Goal: Task Accomplishment & Management: Complete application form

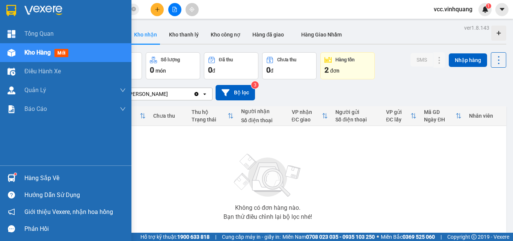
click at [28, 174] on div "Hàng sắp về" at bounding box center [74, 177] width 101 height 11
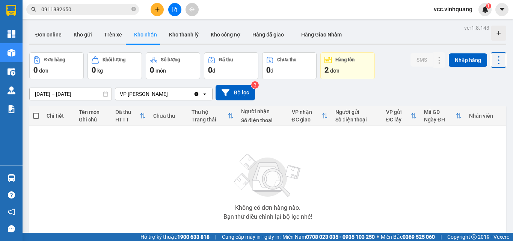
drag, startPoint x: 404, startPoint y: 163, endPoint x: 174, endPoint y: 124, distance: 234.1
click at [401, 158] on section "Kết quả tìm kiếm ( 50 ) Bộ lọc Mã ĐH Trạng thái Món hàng Thu hộ Tổng cước Chưa …" at bounding box center [256, 120] width 513 height 241
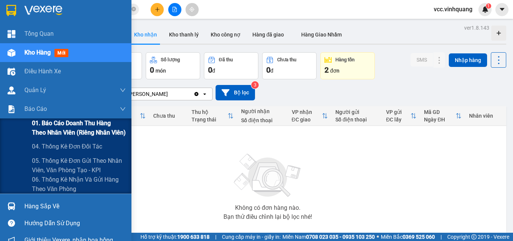
drag, startPoint x: 49, startPoint y: 124, endPoint x: 56, endPoint y: 124, distance: 6.8
click at [51, 124] on span "01. Báo cáo doanh thu hàng theo nhân viên (riêng nhân viên)" at bounding box center [79, 127] width 94 height 19
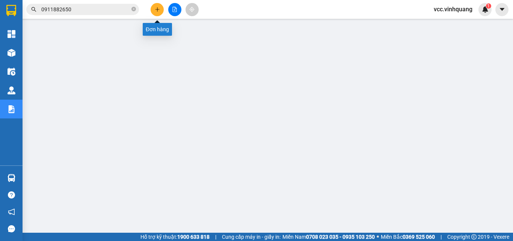
click at [158, 10] on icon "plus" at bounding box center [157, 9] width 5 height 5
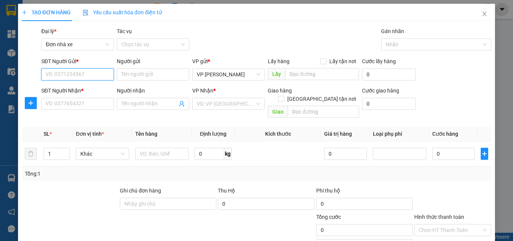
click at [65, 74] on input "SĐT Người Gửi *" at bounding box center [77, 74] width 72 height 12
paste input "0973695988"
type input "0973695988"
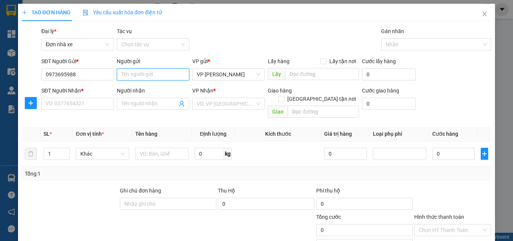
click at [136, 74] on input "Người gửi" at bounding box center [153, 74] width 72 height 12
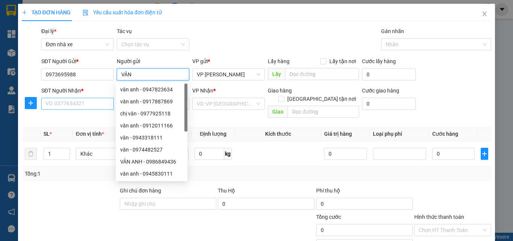
type input "VÂN"
click at [64, 104] on input "SĐT Người Nhận *" at bounding box center [77, 104] width 72 height 12
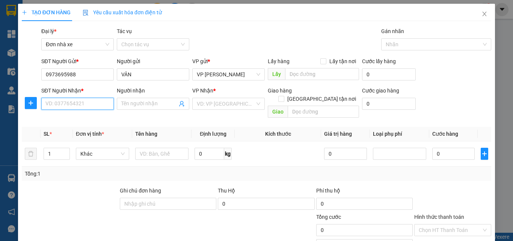
click at [58, 104] on input "SĐT Người Nhận *" at bounding box center [77, 104] width 72 height 12
paste input "0982803839"
type input "0982803839"
click at [133, 105] on input "Người nhận" at bounding box center [149, 104] width 56 height 8
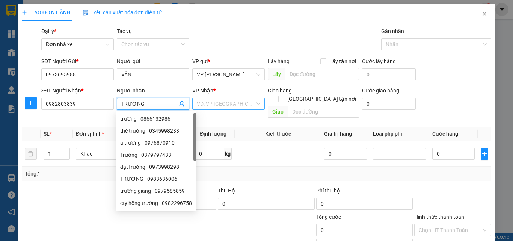
type input "TRƯỜNG"
click at [223, 106] on input "search" at bounding box center [226, 103] width 58 height 11
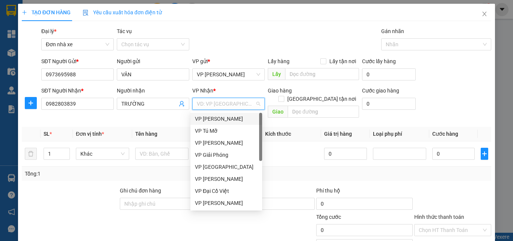
click at [223, 118] on div "VP [PERSON_NAME]" at bounding box center [226, 119] width 63 height 8
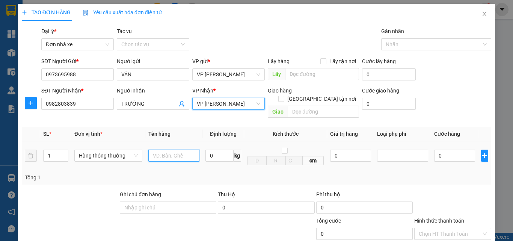
drag, startPoint x: 160, startPoint y: 145, endPoint x: 166, endPoint y: 147, distance: 6.7
click at [162, 149] on input "text" at bounding box center [173, 155] width 51 height 12
type input "BỌC BÌA ĐỒ TT"
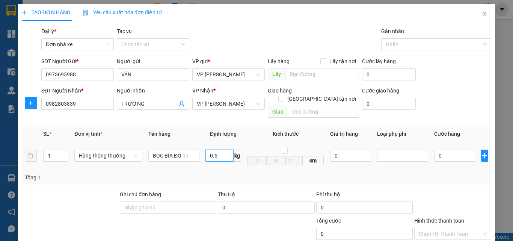
type input "0.5"
type input "30.000"
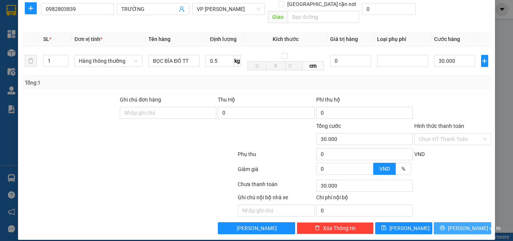
click at [451, 222] on button "[PERSON_NAME] và In" at bounding box center [462, 228] width 57 height 12
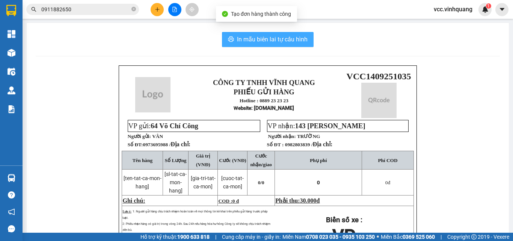
click at [278, 35] on span "In mẫu biên lai tự cấu hình" at bounding box center [272, 39] width 71 height 9
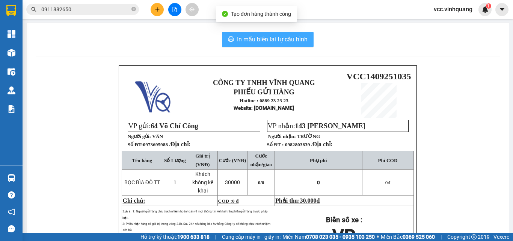
click at [278, 35] on span "In mẫu biên lai tự cấu hình" at bounding box center [272, 39] width 71 height 9
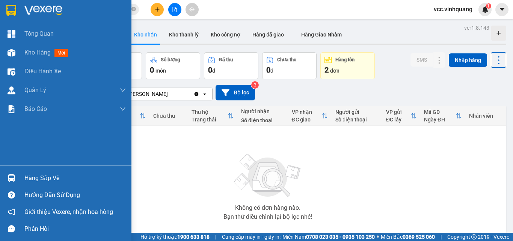
click at [15, 176] on div at bounding box center [11, 177] width 13 height 13
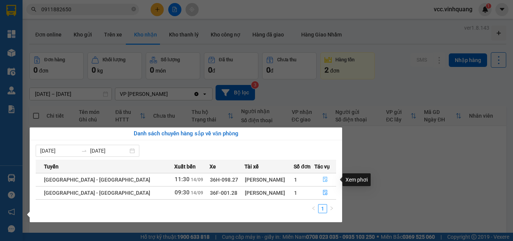
click at [315, 181] on button "button" at bounding box center [325, 180] width 21 height 12
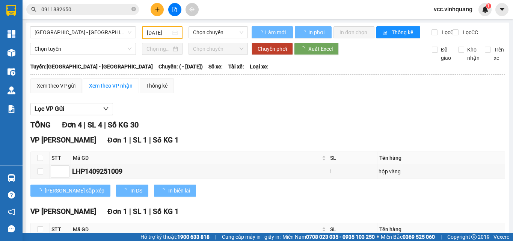
type input "[DATE]"
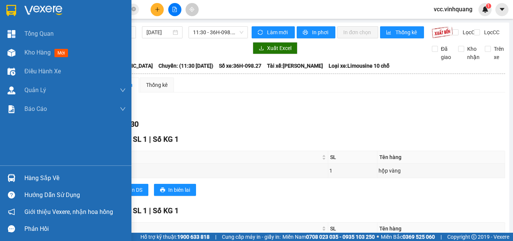
click at [21, 176] on div "Hàng sắp về" at bounding box center [65, 177] width 131 height 17
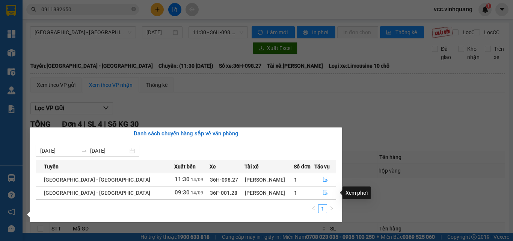
click at [323, 192] on icon "file-done" at bounding box center [325, 192] width 5 height 5
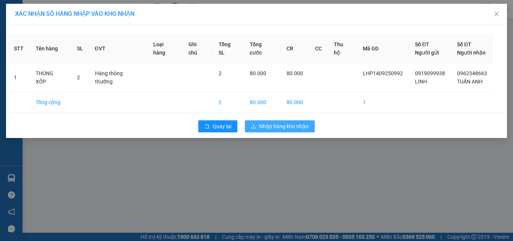
click at [298, 124] on span "Nhập hàng kho nhận" at bounding box center [284, 126] width 50 height 8
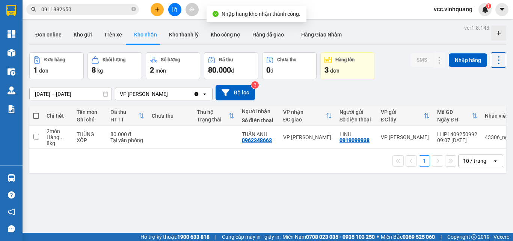
click at [38, 116] on span at bounding box center [36, 116] width 6 height 6
click at [36, 112] on input "checkbox" at bounding box center [36, 112] width 0 height 0
checkbox input "true"
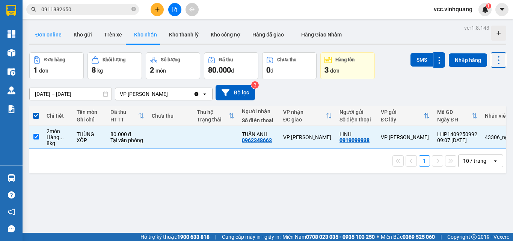
click at [54, 34] on button "Đơn online" at bounding box center [48, 35] width 38 height 18
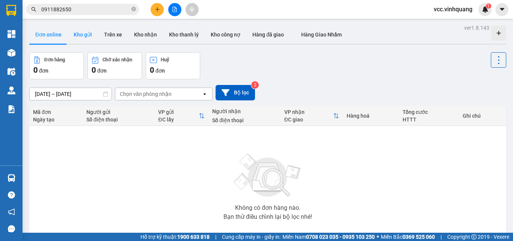
click at [81, 35] on button "Kho gửi" at bounding box center [83, 35] width 30 height 18
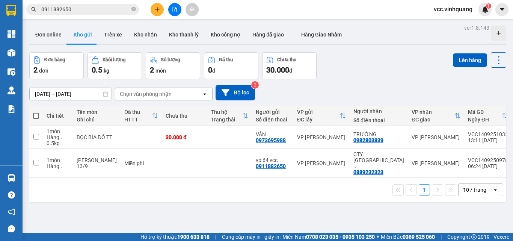
click at [34, 114] on span at bounding box center [36, 116] width 6 height 6
click at [36, 112] on input "checkbox" at bounding box center [36, 112] width 0 height 0
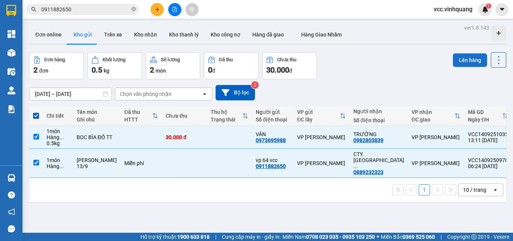
click at [460, 61] on button "Lên hàng" at bounding box center [470, 60] width 34 height 14
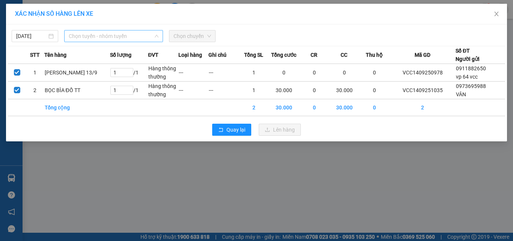
click at [117, 38] on span "Chọn tuyến - nhóm tuyến" at bounding box center [114, 35] width 90 height 11
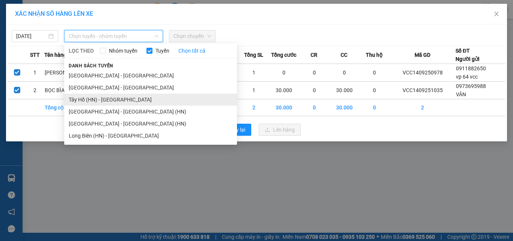
click at [131, 101] on li "Tây Hồ (HN) - [GEOGRAPHIC_DATA]" at bounding box center [150, 100] width 173 height 12
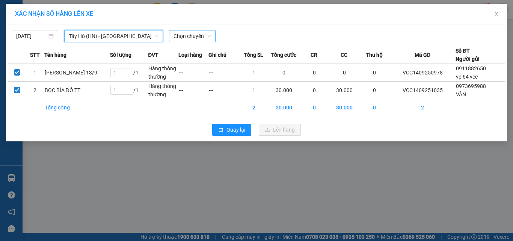
click at [191, 35] on span "Chọn chuyến" at bounding box center [193, 35] width 38 height 11
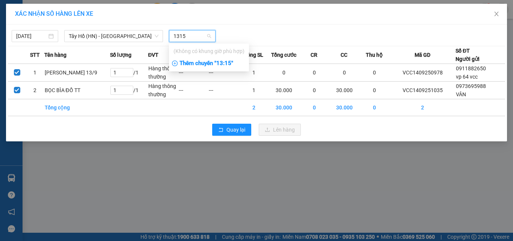
type input "1315"
click at [207, 63] on div "Thêm chuyến " 13:15 "" at bounding box center [209, 63] width 80 height 13
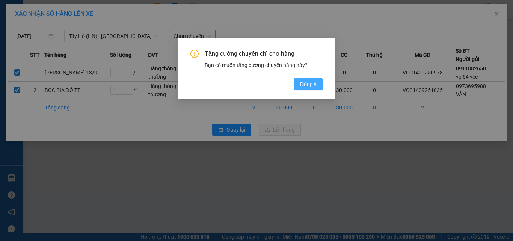
click at [308, 83] on span "Đồng ý" at bounding box center [308, 84] width 17 height 8
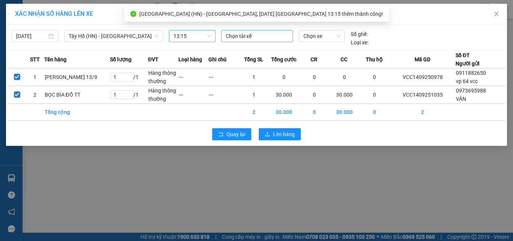
click at [262, 36] on div at bounding box center [257, 36] width 68 height 9
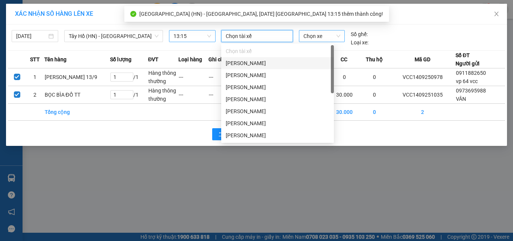
click at [310, 37] on span "Chọn xe" at bounding box center [321, 35] width 37 height 11
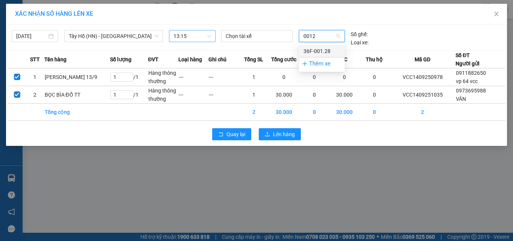
type input "00128"
click at [321, 50] on div "36F-001.28" at bounding box center [321, 51] width 37 height 8
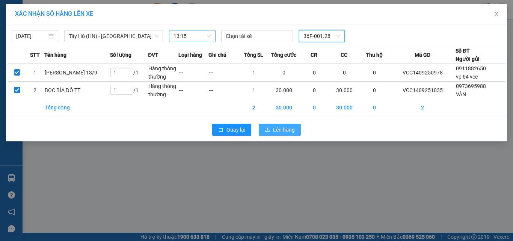
click at [283, 127] on span "Lên hàng" at bounding box center [284, 129] width 22 height 8
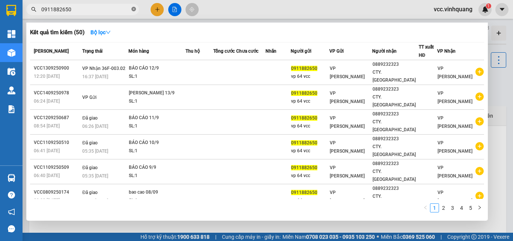
click at [133, 10] on icon "close-circle" at bounding box center [133, 9] width 5 height 5
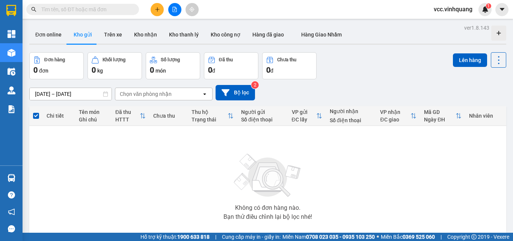
click at [121, 9] on input "text" at bounding box center [85, 9] width 89 height 8
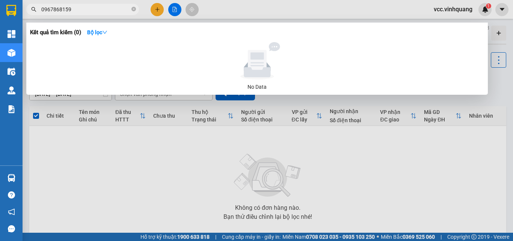
click at [105, 10] on input "0967868159" at bounding box center [85, 9] width 89 height 8
click at [105, 9] on input "0967868159" at bounding box center [85, 9] width 89 height 8
type input "0967868159"
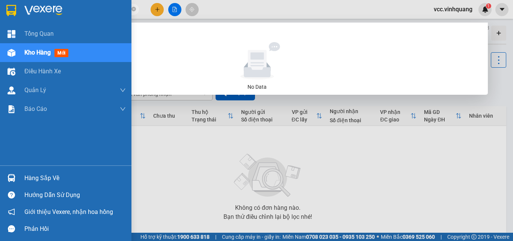
drag, startPoint x: 14, startPoint y: 176, endPoint x: 52, endPoint y: 174, distance: 38.4
click at [15, 176] on img at bounding box center [12, 178] width 8 height 8
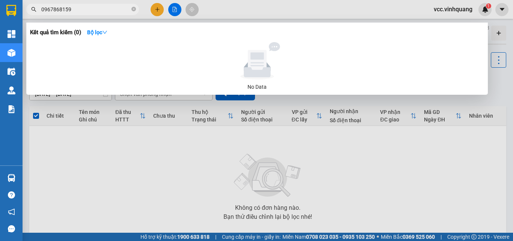
click at [393, 145] on section "Kết quả tìm kiếm ( 0 ) Bộ lọc No Data 0967868159 vcc.vinhquang 1 Tổng Quan Kho …" at bounding box center [256, 120] width 513 height 241
click at [355, 148] on div at bounding box center [256, 120] width 513 height 241
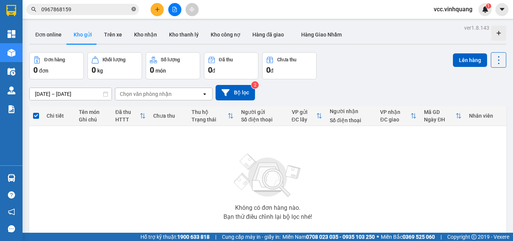
click at [132, 8] on icon "close-circle" at bounding box center [133, 9] width 5 height 5
click at [101, 39] on button "Trên xe" at bounding box center [113, 35] width 30 height 18
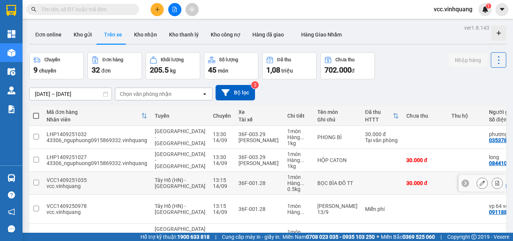
drag, startPoint x: 242, startPoint y: 146, endPoint x: 236, endPoint y: 146, distance: 6.4
click at [238, 180] on div "36F-001.28" at bounding box center [258, 183] width 41 height 6
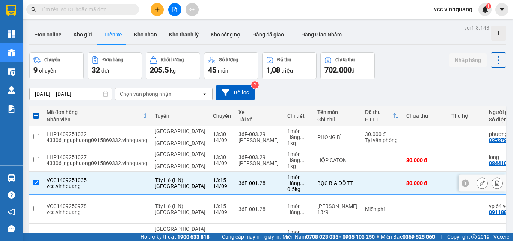
click at [241, 172] on td "36F-001.28" at bounding box center [259, 183] width 49 height 23
checkbox input "false"
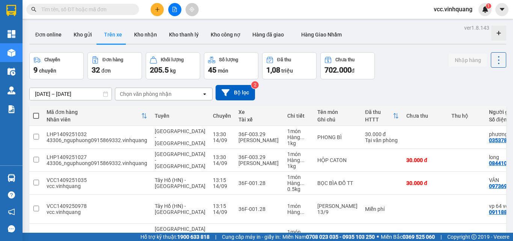
drag, startPoint x: 99, startPoint y: 13, endPoint x: 98, endPoint y: 17, distance: 4.2
click at [99, 13] on input "text" at bounding box center [85, 9] width 89 height 8
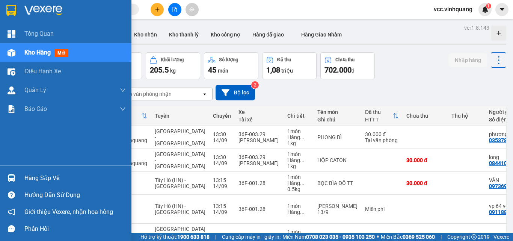
drag, startPoint x: 15, startPoint y: 179, endPoint x: 30, endPoint y: 183, distance: 15.1
click at [16, 179] on div at bounding box center [11, 177] width 13 height 13
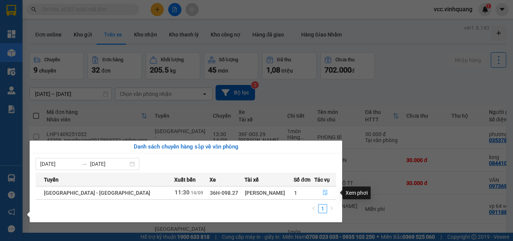
click at [317, 191] on button "button" at bounding box center [325, 193] width 21 height 12
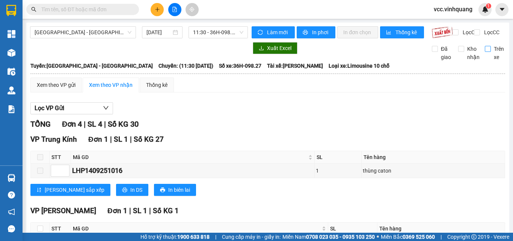
click at [485, 52] on input "Trên xe" at bounding box center [488, 49] width 6 height 6
checkbox input "true"
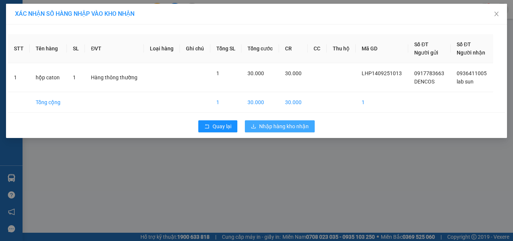
click at [269, 131] on button "Nhập hàng kho nhận" at bounding box center [280, 126] width 70 height 12
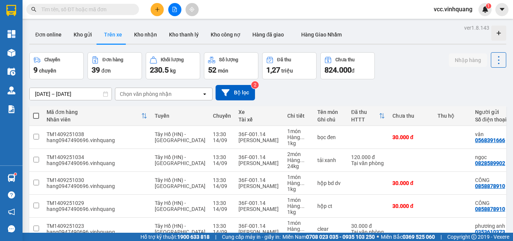
click at [102, 8] on input "text" at bounding box center [85, 9] width 89 height 8
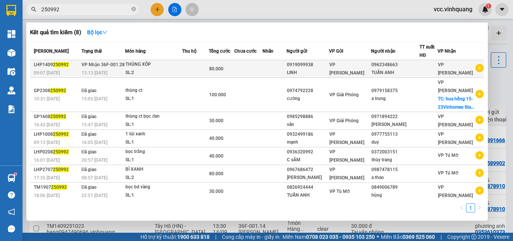
type input "250992"
click at [279, 70] on td at bounding box center [275, 69] width 24 height 18
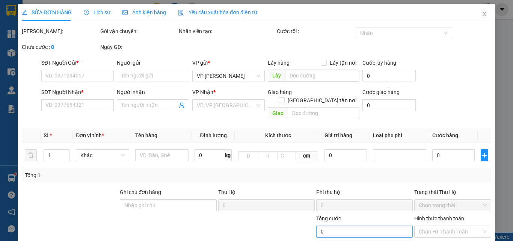
type input "0919099938"
type input "LINH"
type input "0962348663"
type input "TUẤN ANH"
type input "80.000"
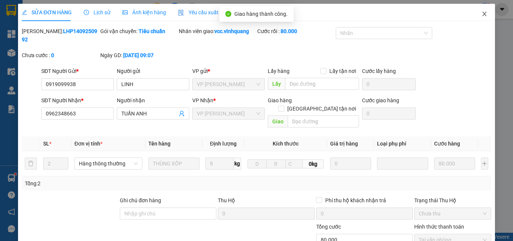
click at [483, 10] on span "Close" at bounding box center [484, 14] width 21 height 21
